Goal: Task Accomplishment & Management: Use online tool/utility

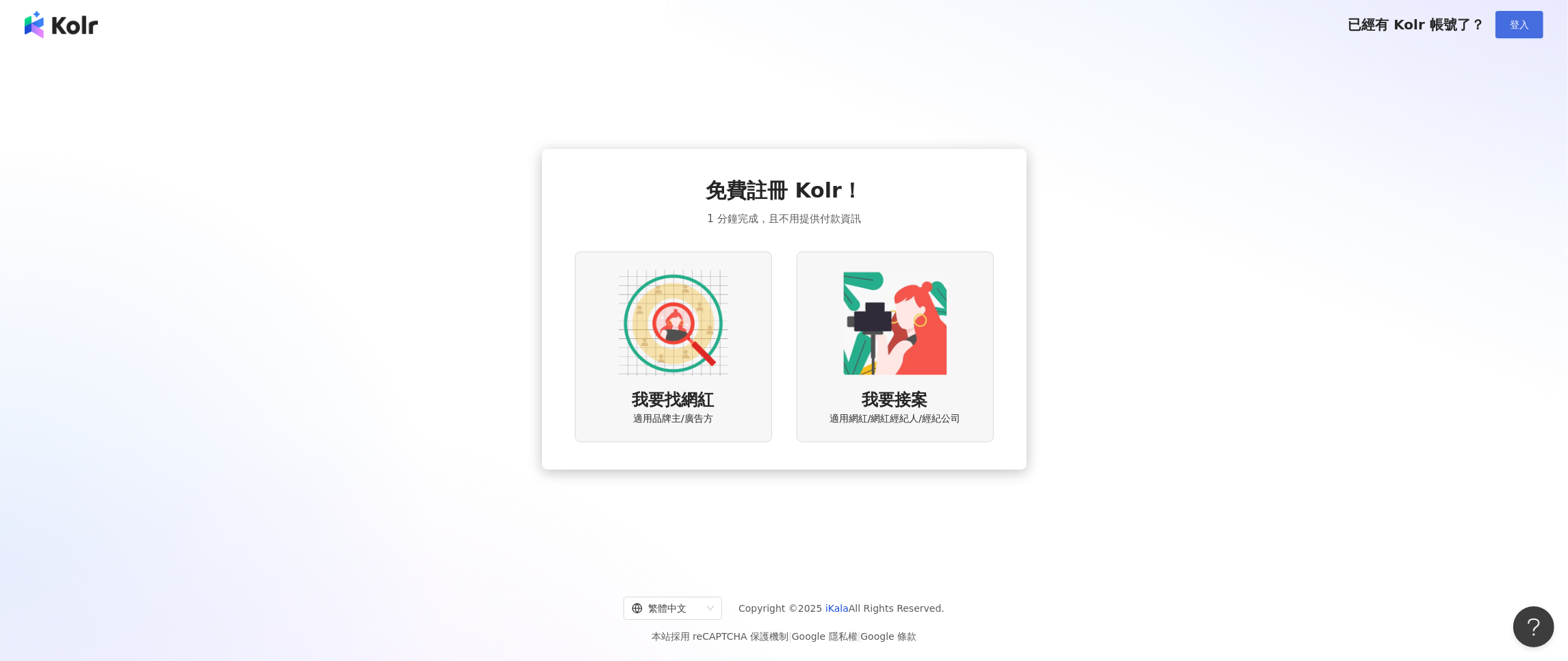
click at [1511, 21] on span "登入" at bounding box center [1519, 24] width 19 height 11
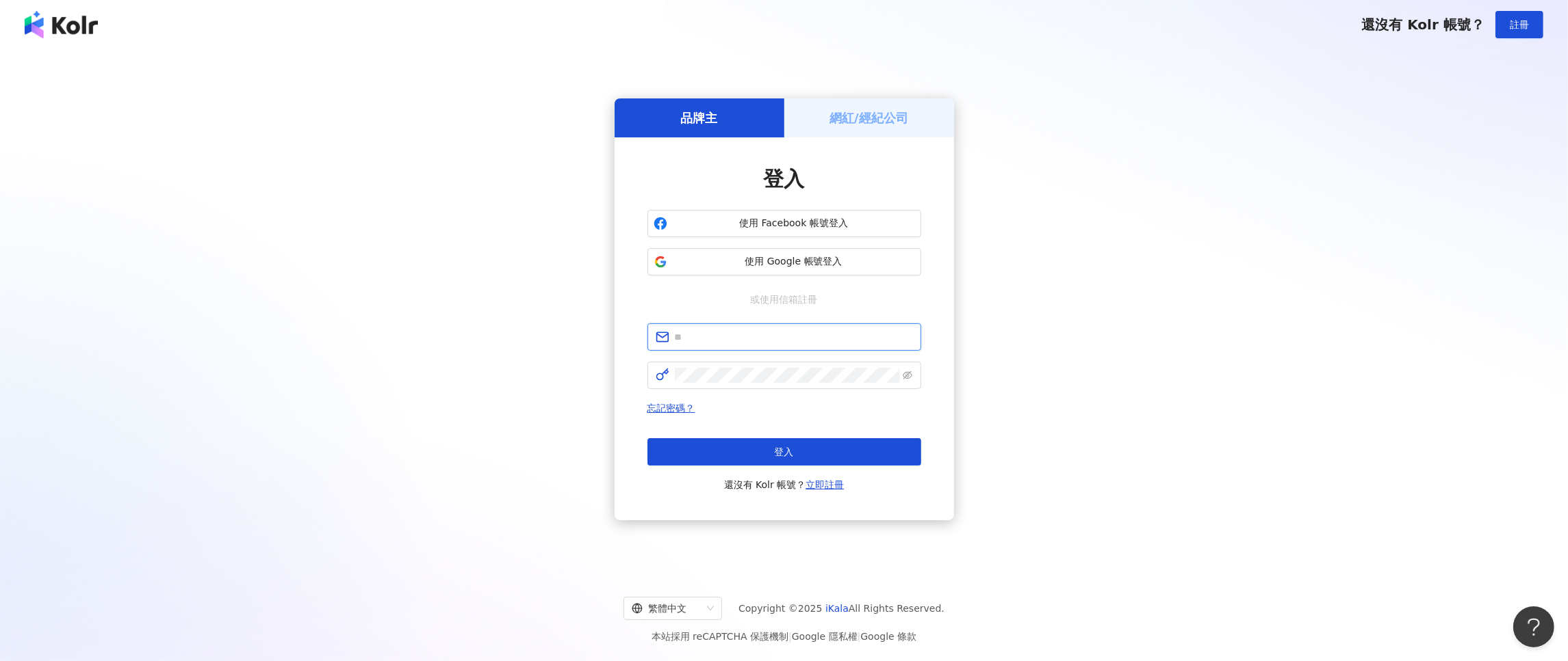
type input "**********"
click at [747, 455] on button "登入" at bounding box center [784, 451] width 274 height 27
